Goal: Transaction & Acquisition: Subscribe to service/newsletter

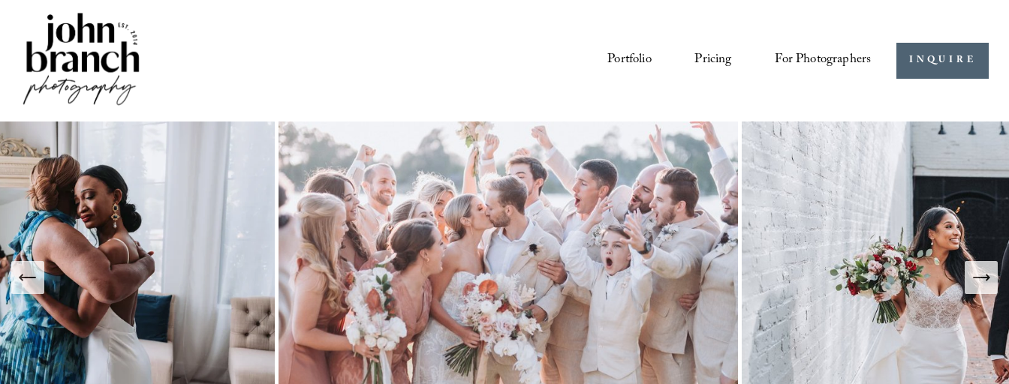
click at [710, 52] on link "Pricing" at bounding box center [712, 61] width 37 height 28
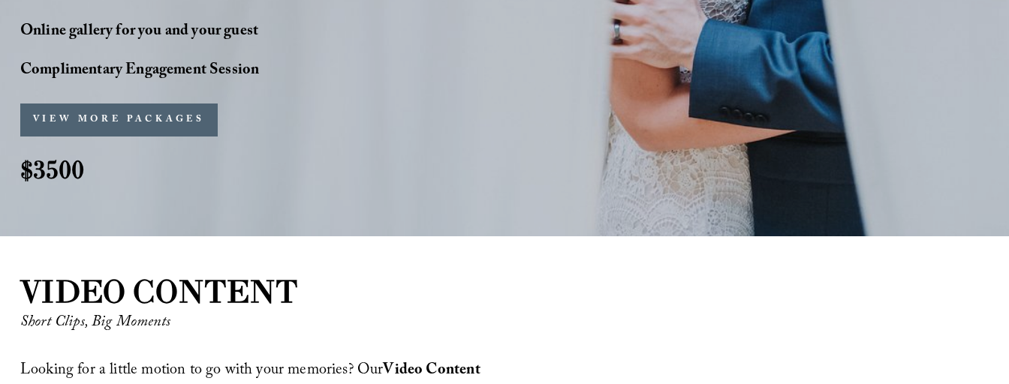
click at [151, 113] on button "VIEW MORE PACKAGES" at bounding box center [118, 120] width 197 height 33
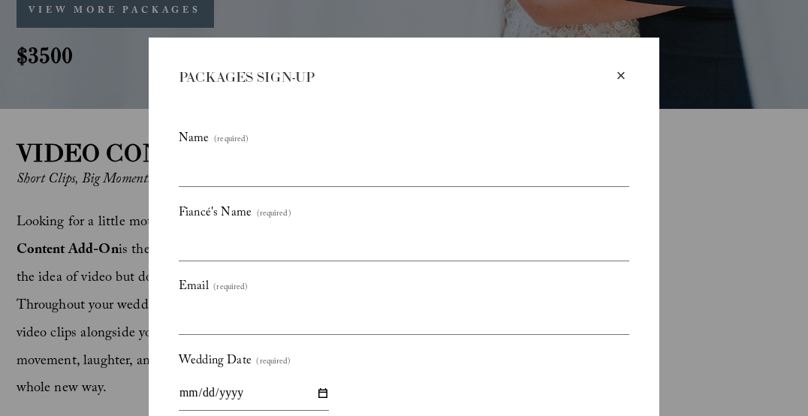
scroll to position [110, 0]
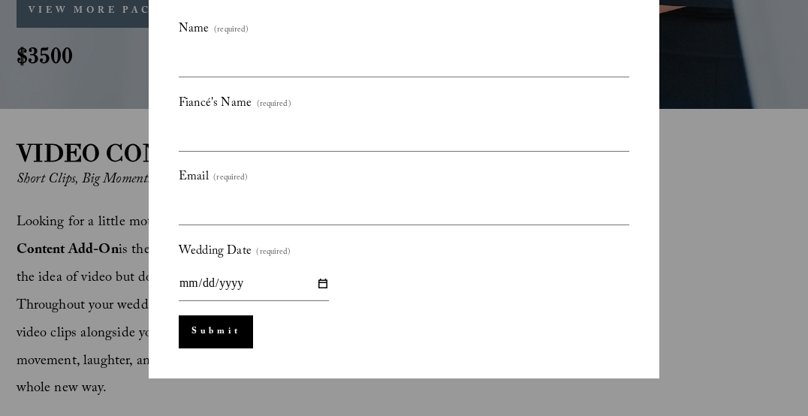
click at [242, 106] on span "Fiancé's Name" at bounding box center [215, 104] width 73 height 24
click at [0, 0] on input "Fiancé's Name (required)" at bounding box center [0, 0] width 0 height 0
click at [244, 106] on span "Fiancé's Name" at bounding box center [215, 104] width 73 height 24
click at [0, 0] on input "Fiancé's Name (required)" at bounding box center [0, 0] width 0 height 0
click at [244, 102] on span "Fiancé's Name" at bounding box center [215, 104] width 73 height 24
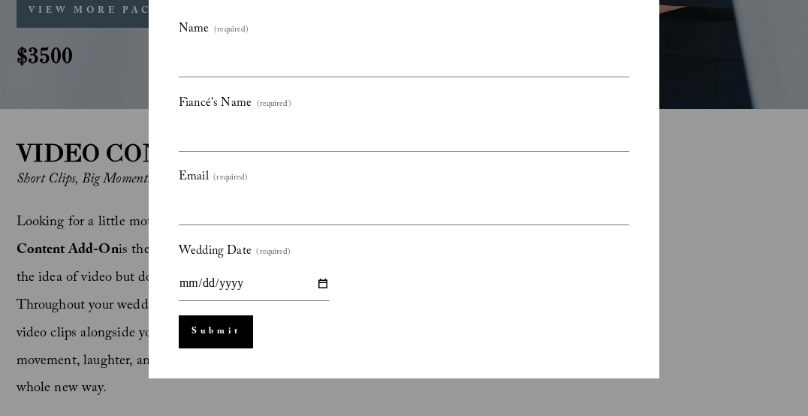
click at [0, 0] on input "Fiancé's Name (required)" at bounding box center [0, 0] width 0 height 0
drag, startPoint x: 233, startPoint y: 101, endPoint x: 161, endPoint y: 98, distance: 72.1
click at [161, 98] on div "× PACKAGES SIGN-UP Name (required) Fiancé's Name (required) Email (required) We…" at bounding box center [404, 153] width 510 height 450
